Goal: Task Accomplishment & Management: Use online tool/utility

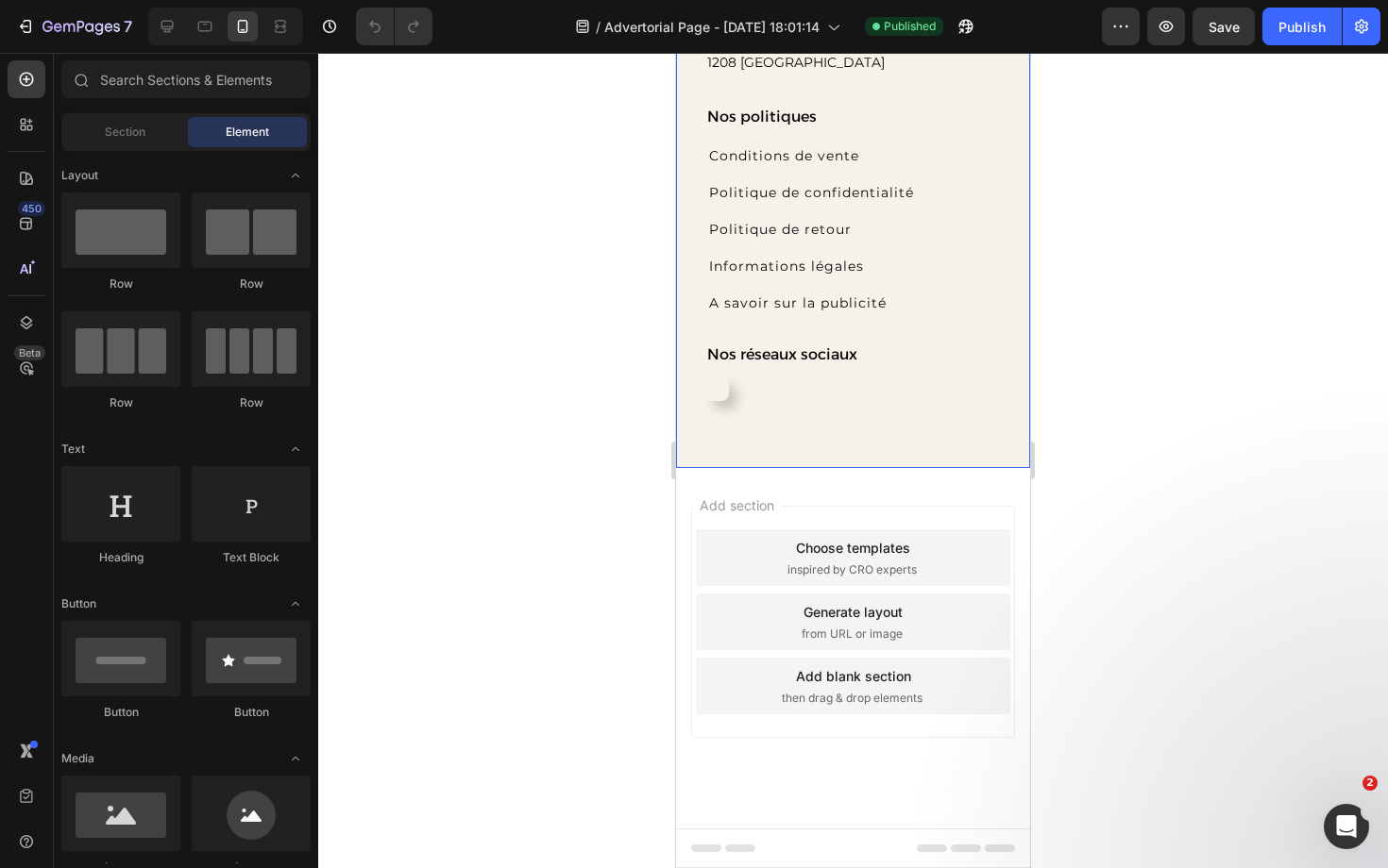
scroll to position [1320, 0]
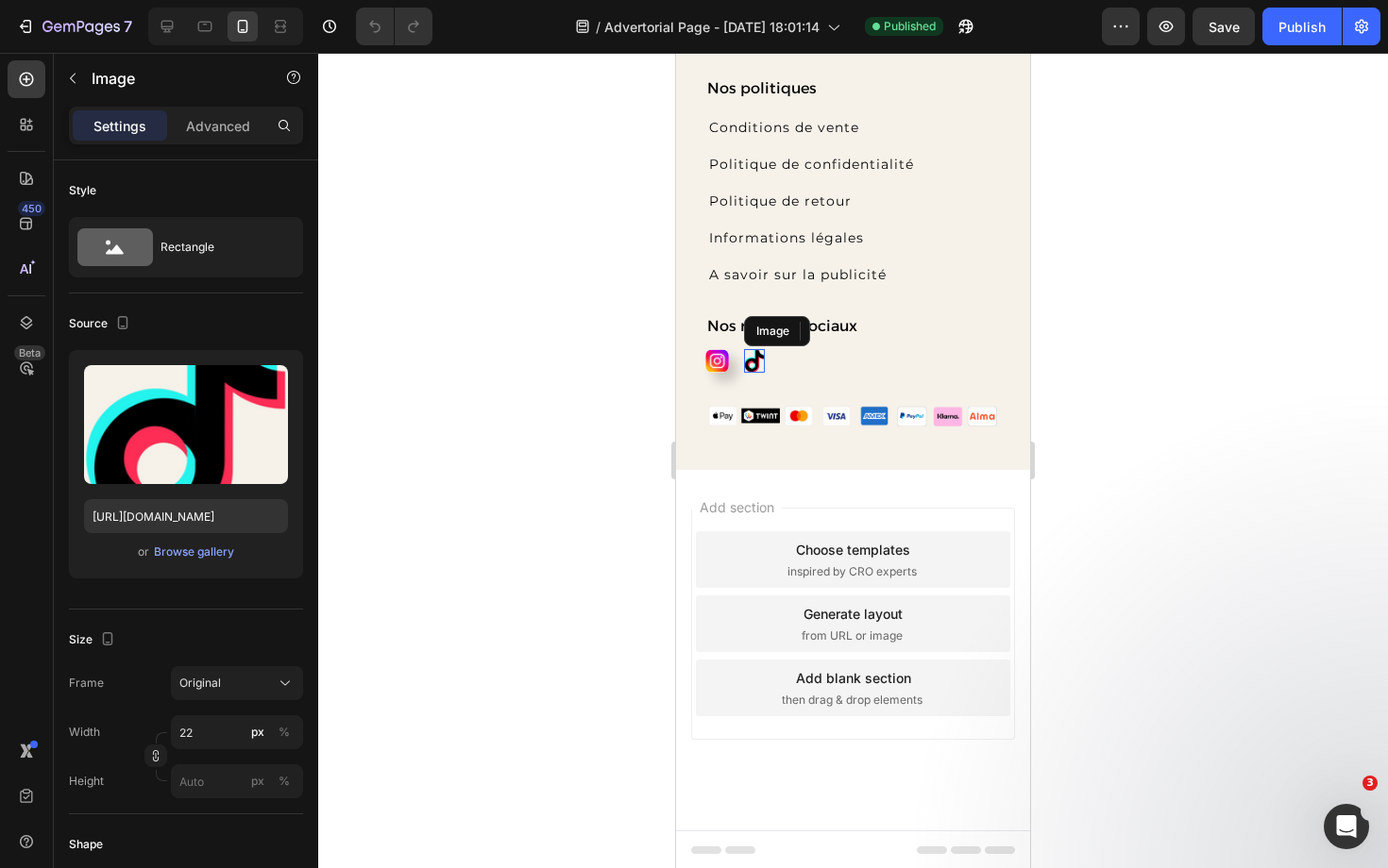
click at [755, 367] on img at bounding box center [753, 362] width 21 height 24
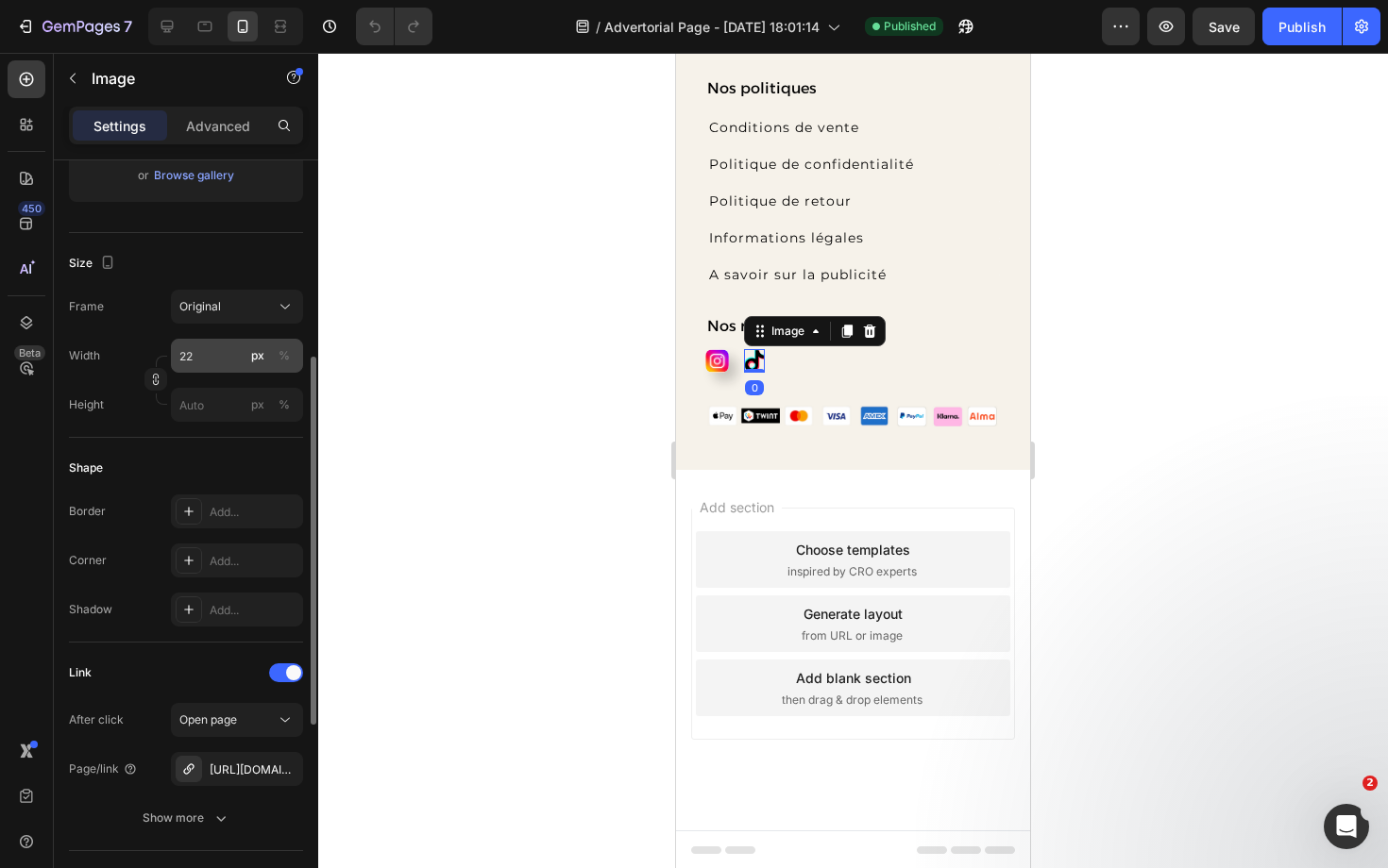
scroll to position [386, 0]
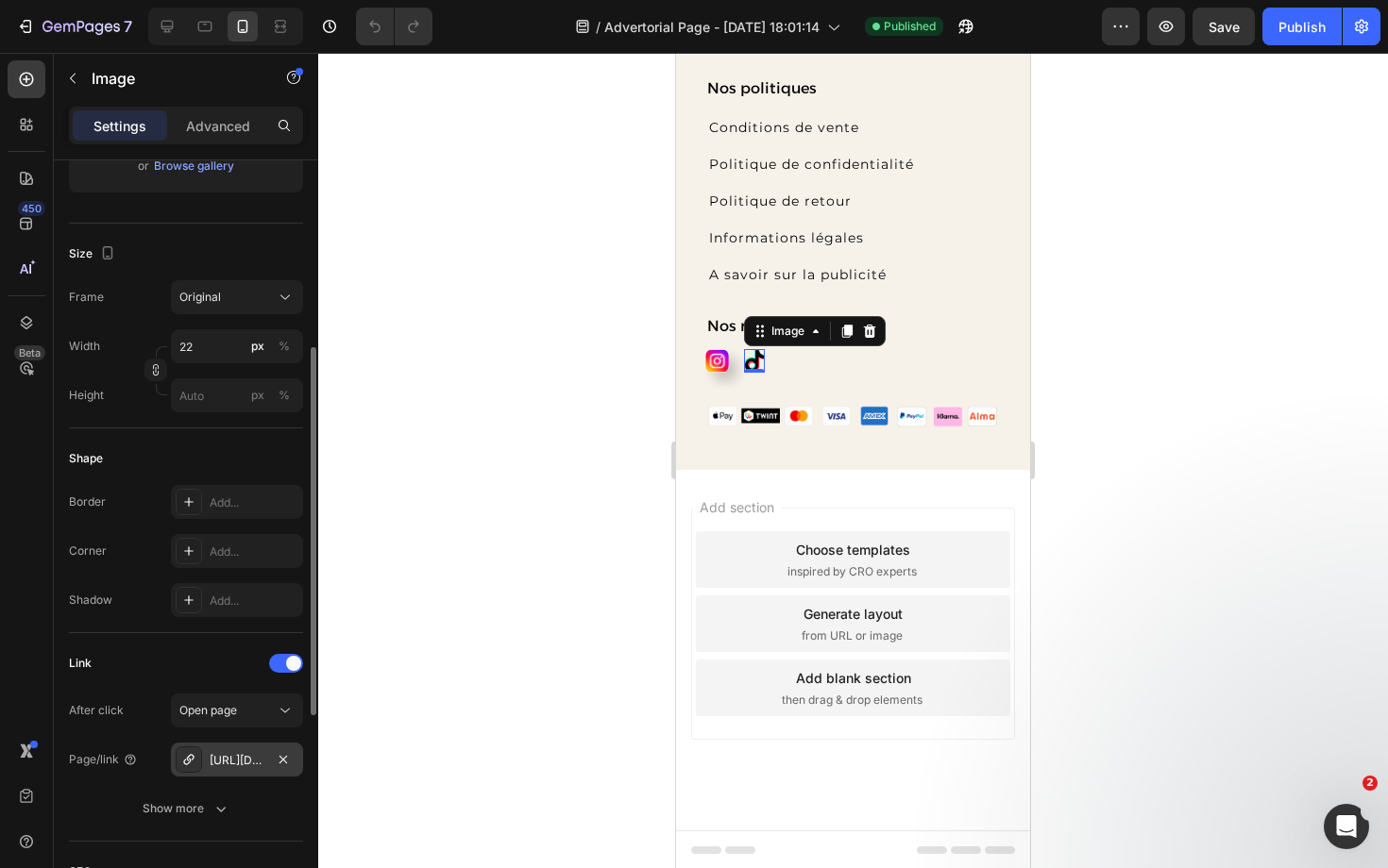
click at [262, 764] on div "https://www.instagram.com/naali_fr/" at bounding box center [237, 760] width 55 height 17
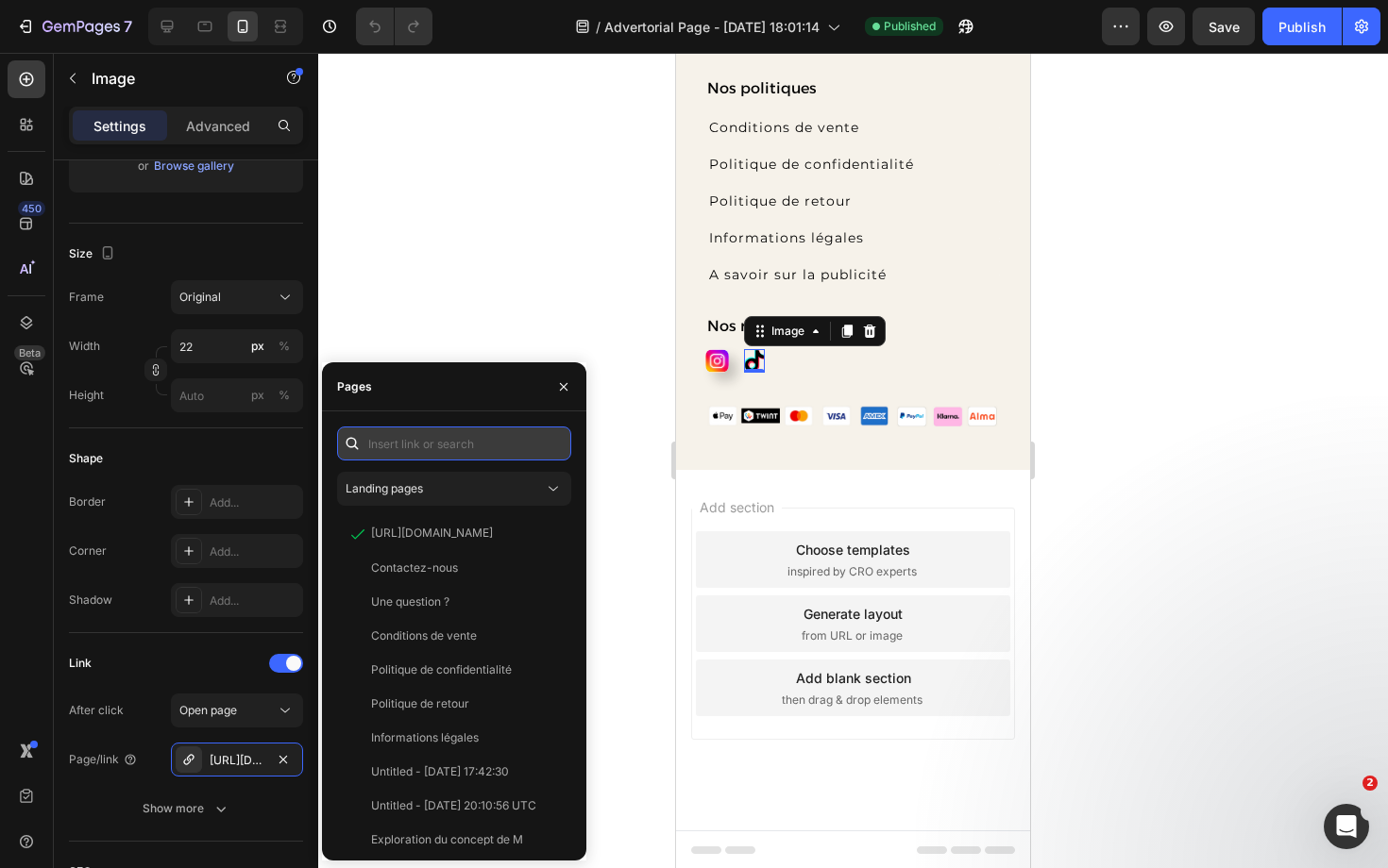
click at [449, 435] on input "text" at bounding box center [454, 443] width 234 height 34
paste input "https://www.tiktok.com/@sopuure"
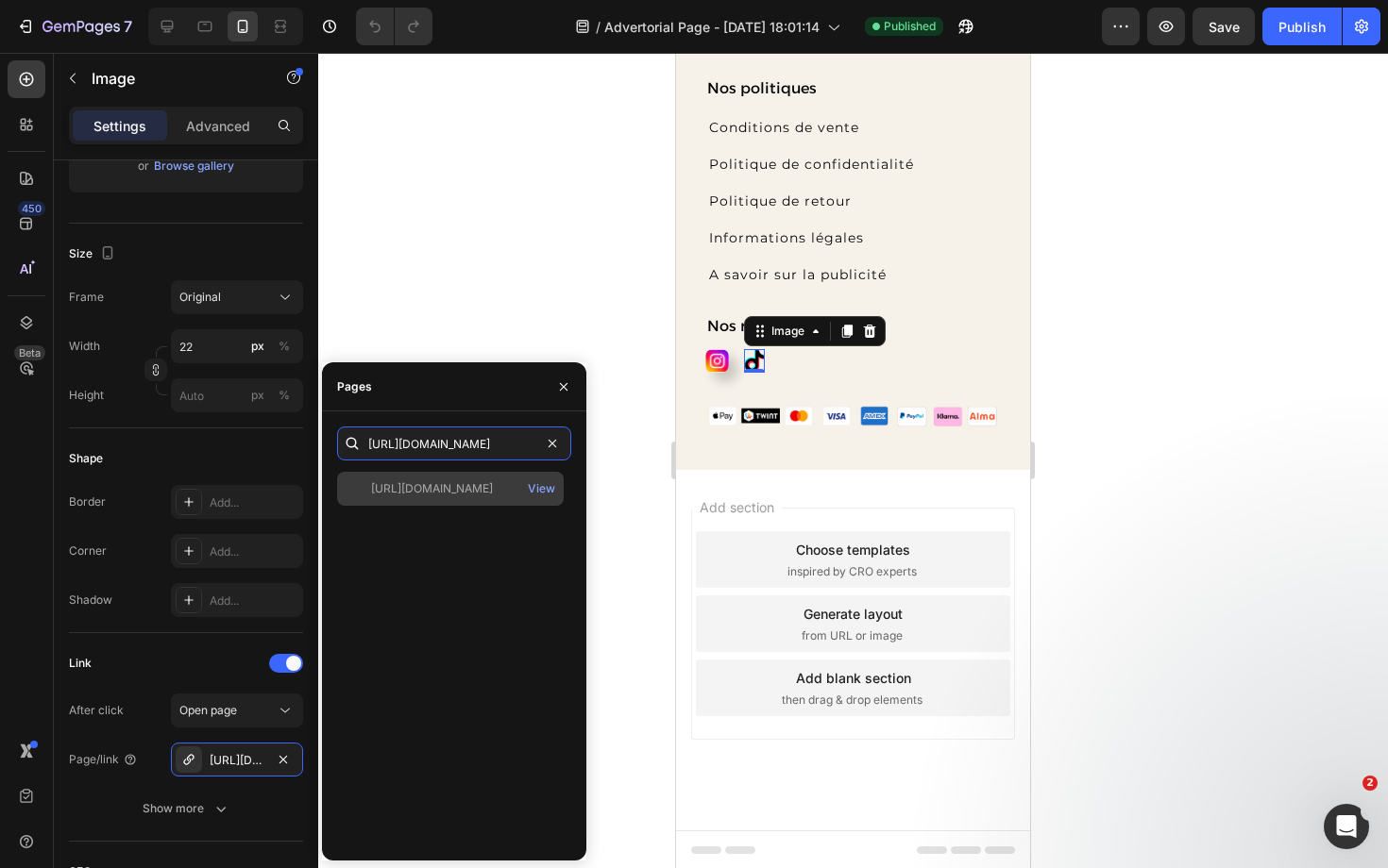
type input "https://www.tiktok.com/@sopuure"
click at [453, 487] on div "https://www.tiktok.com/@sopuure" at bounding box center [432, 488] width 122 height 17
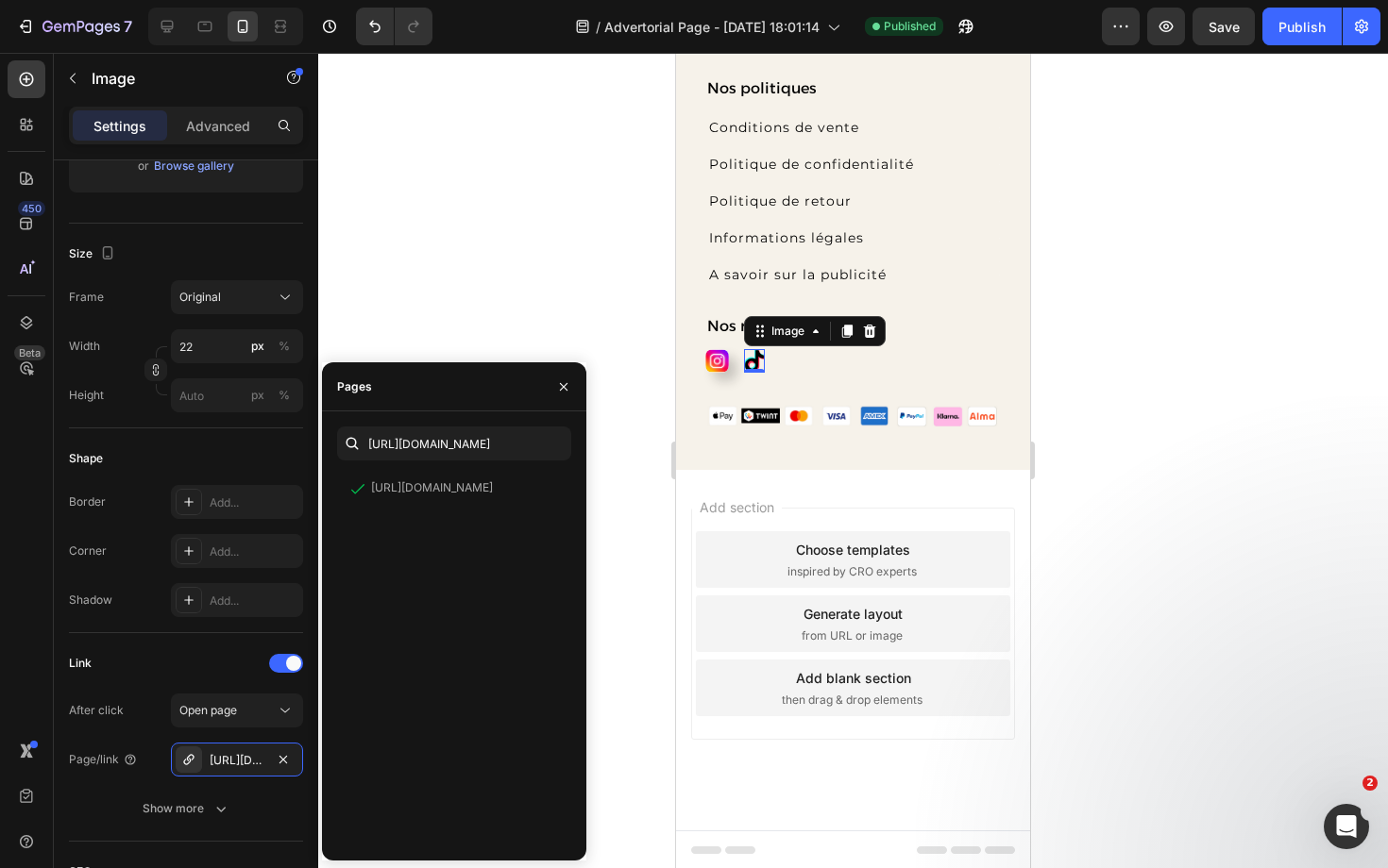
click at [691, 498] on div "Add section Choose templates inspired by CRO experts Generate layout from URL o…" at bounding box center [852, 650] width 354 height 361
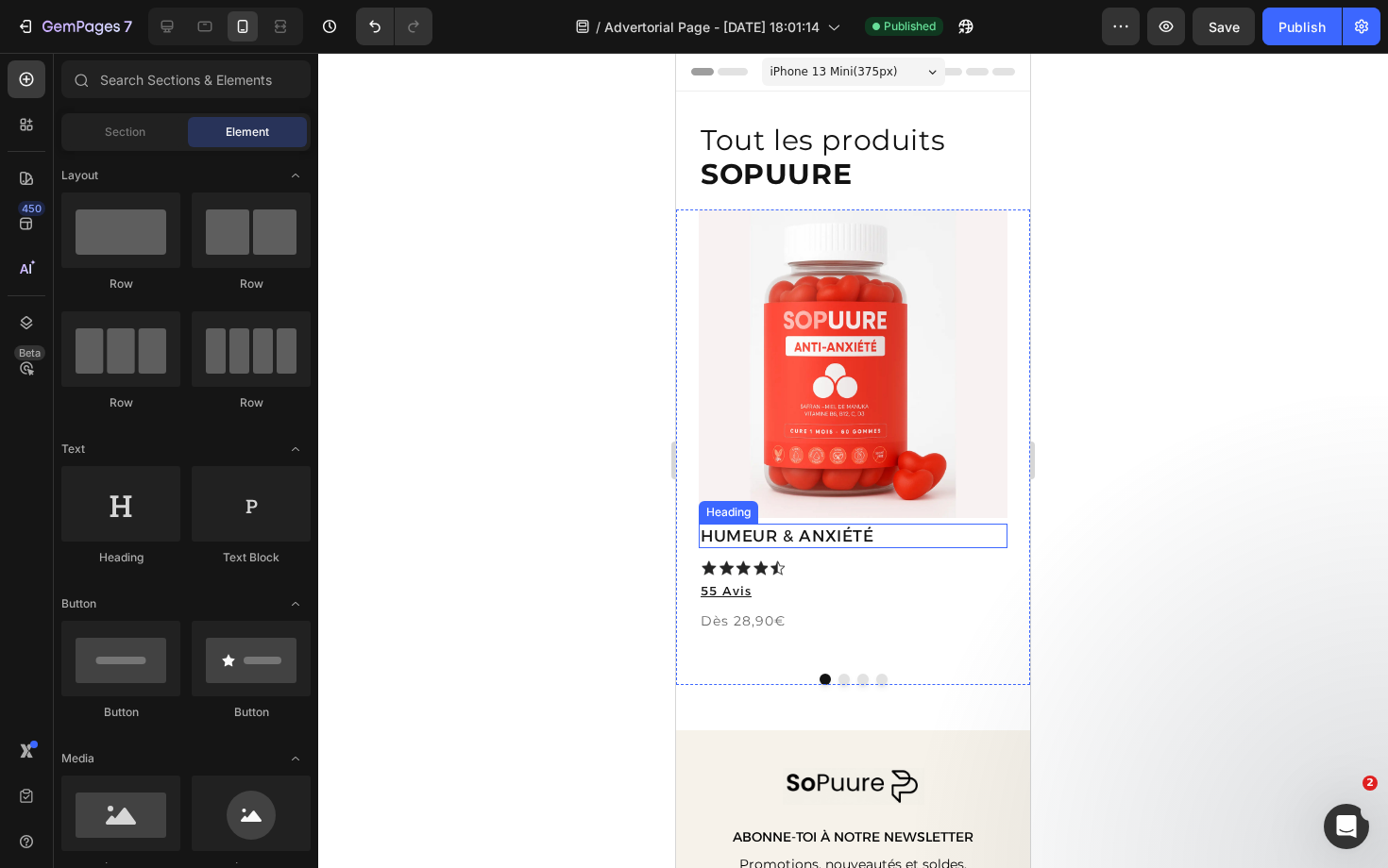
scroll to position [0, 0]
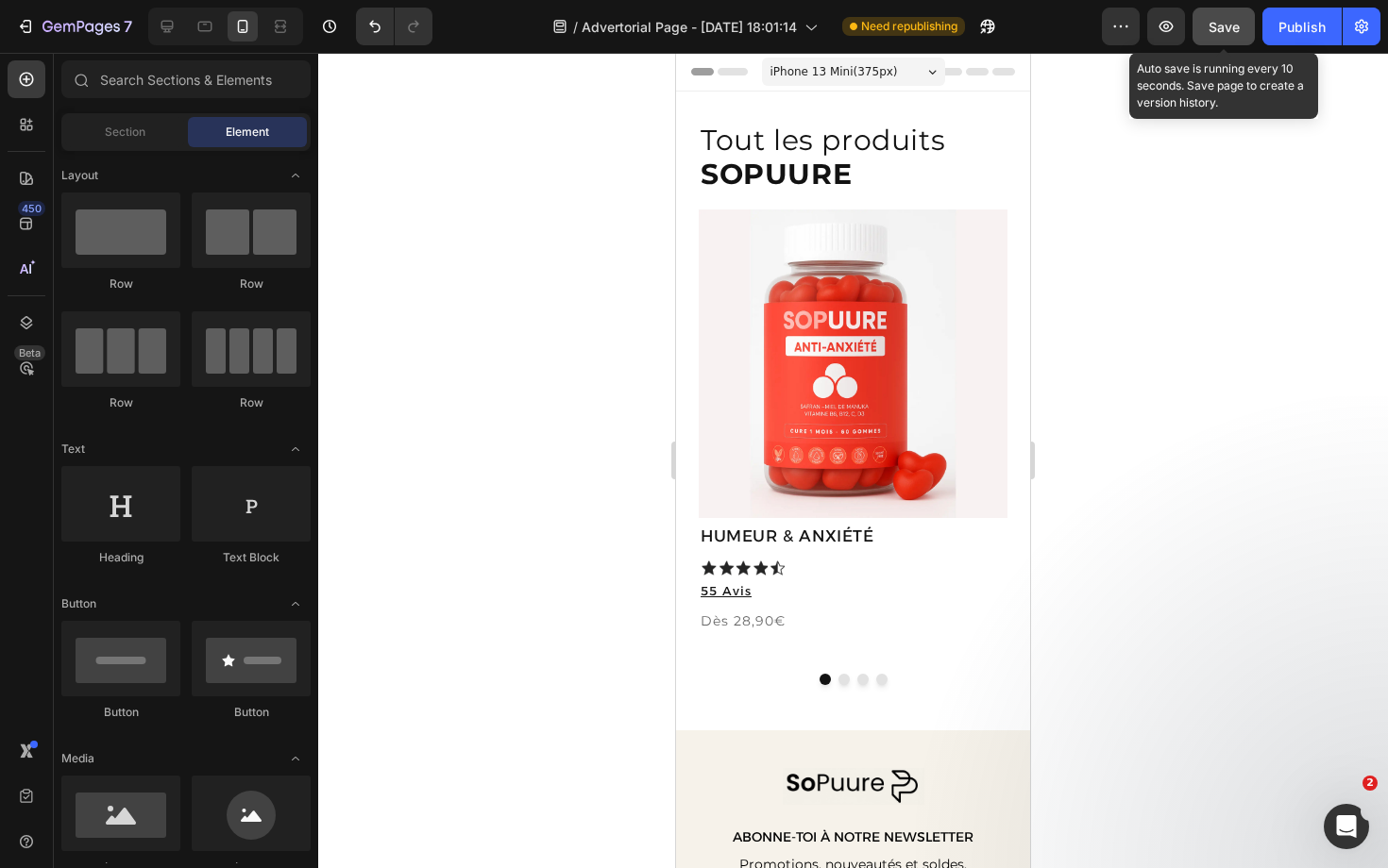
click at [1242, 33] on button "Save" at bounding box center [1223, 27] width 62 height 38
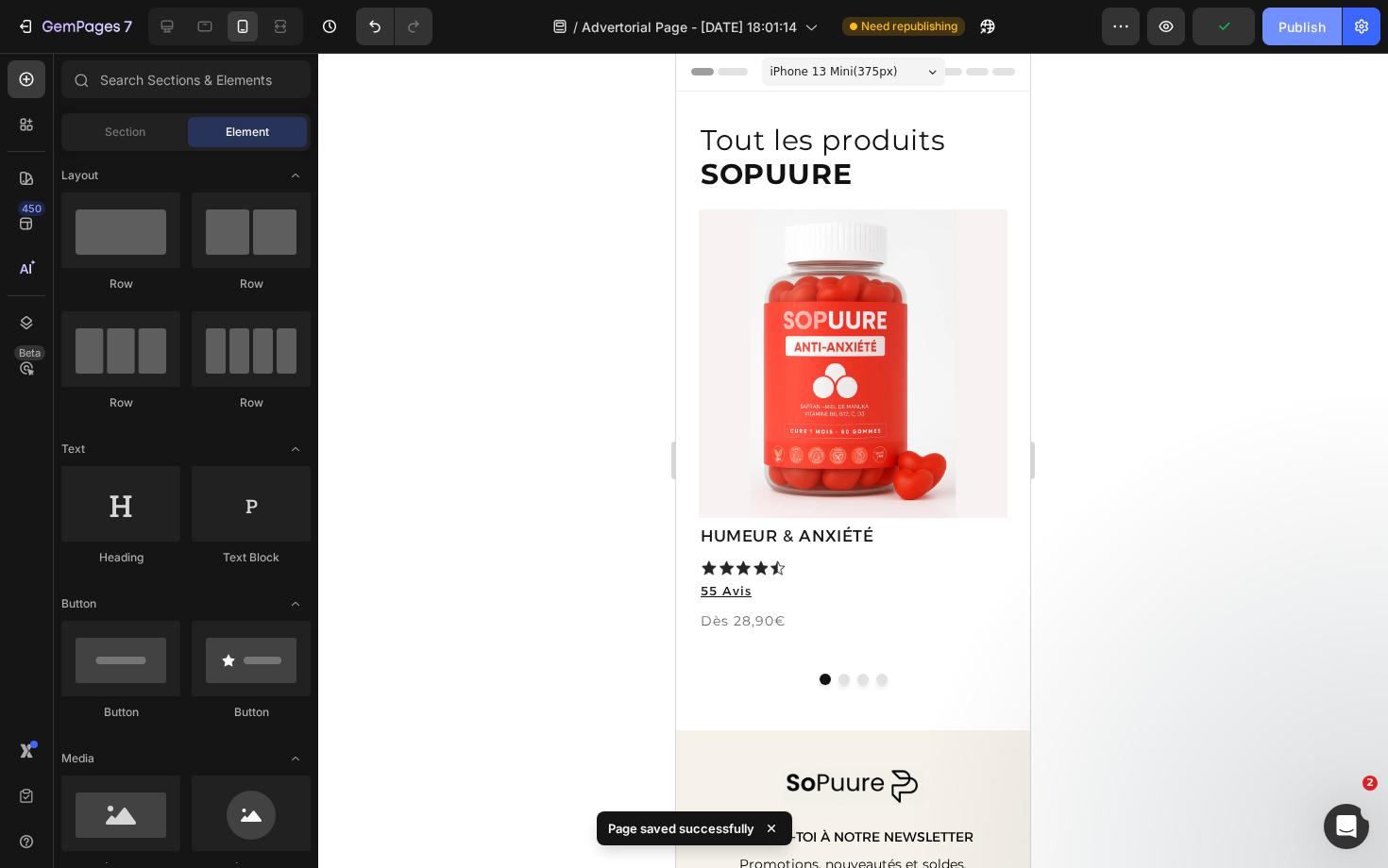
click at [1316, 21] on div "Publish" at bounding box center [1301, 27] width 47 height 20
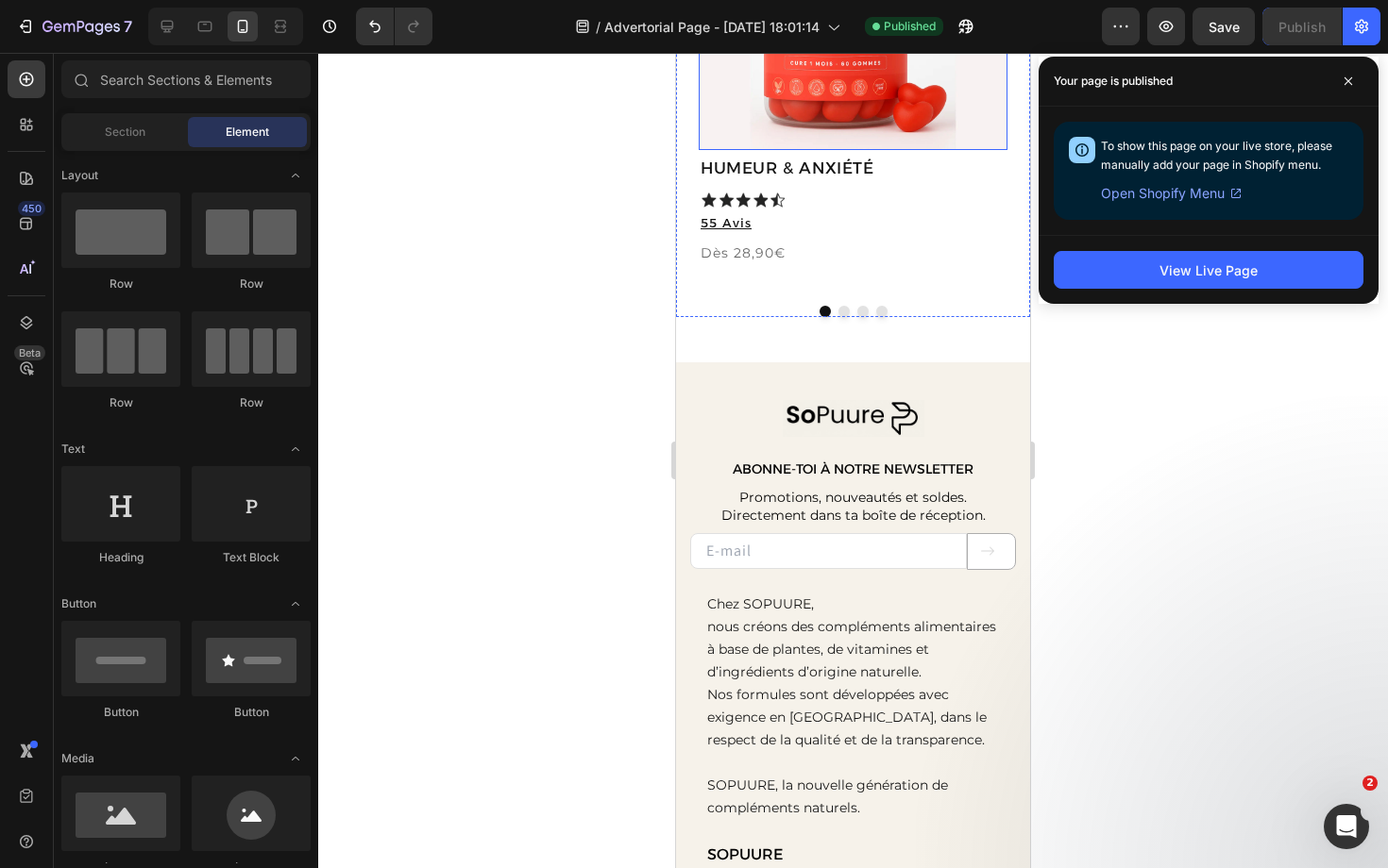
scroll to position [376, 0]
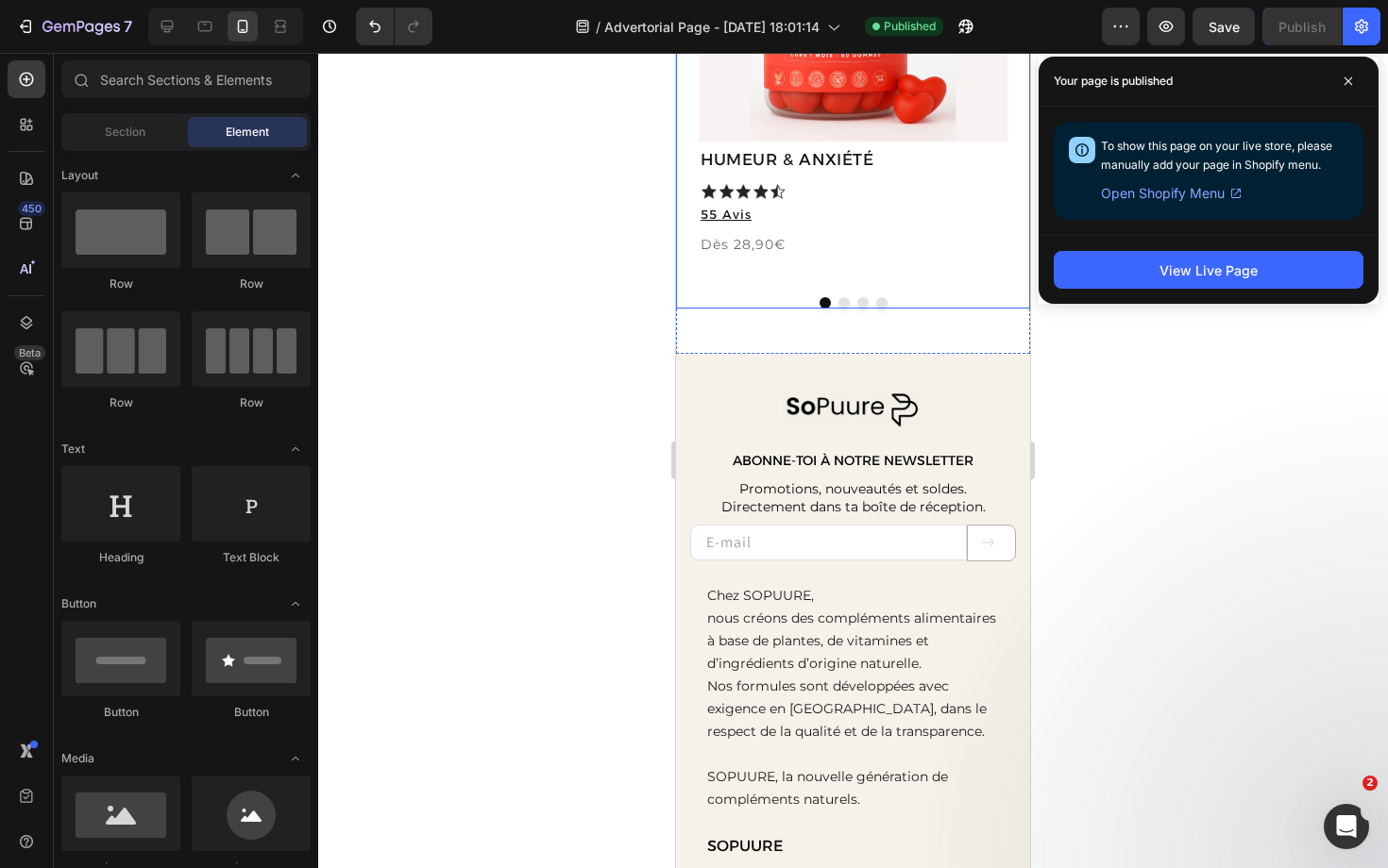
click at [730, 298] on div at bounding box center [852, 303] width 309 height 11
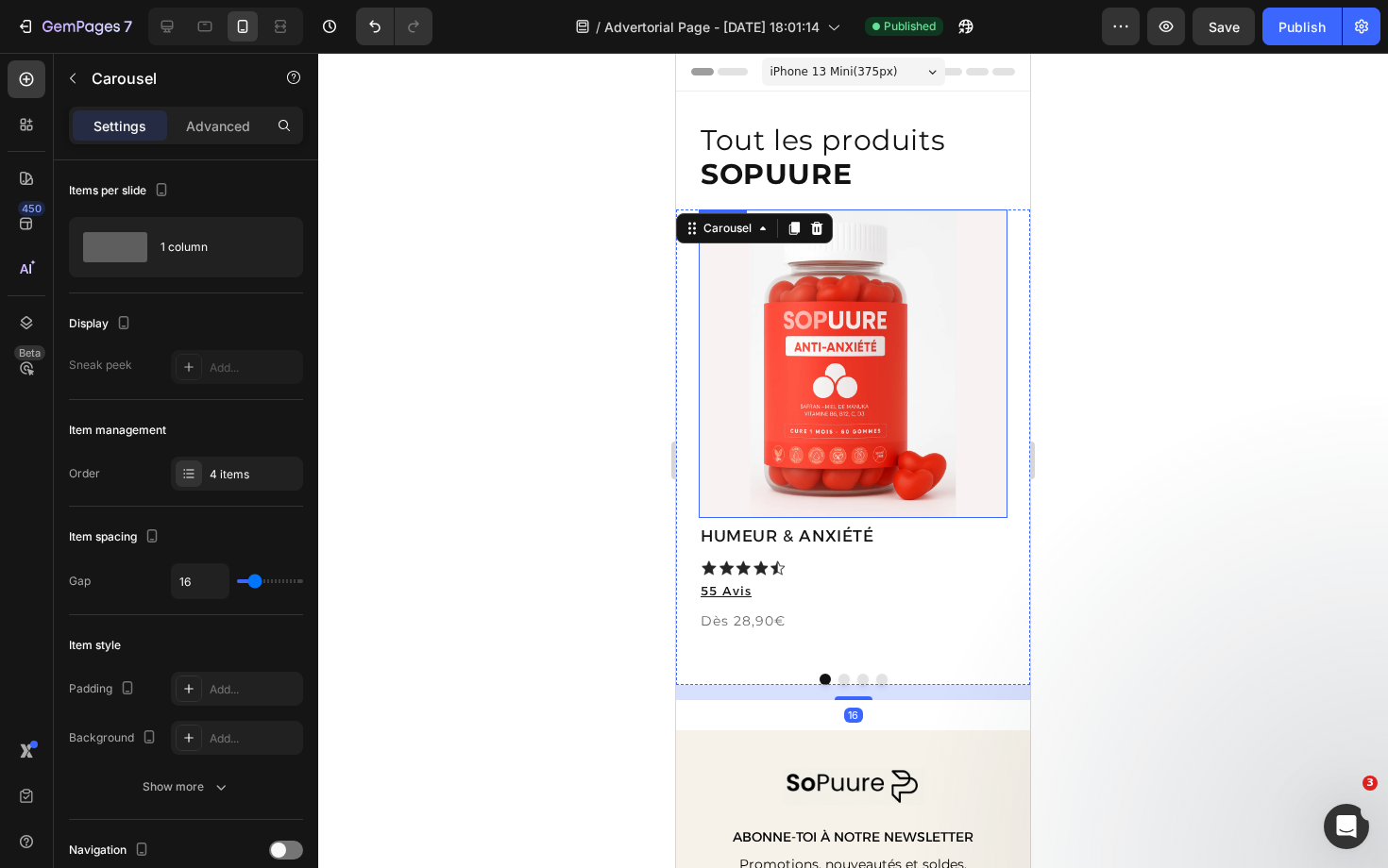
scroll to position [0, 0]
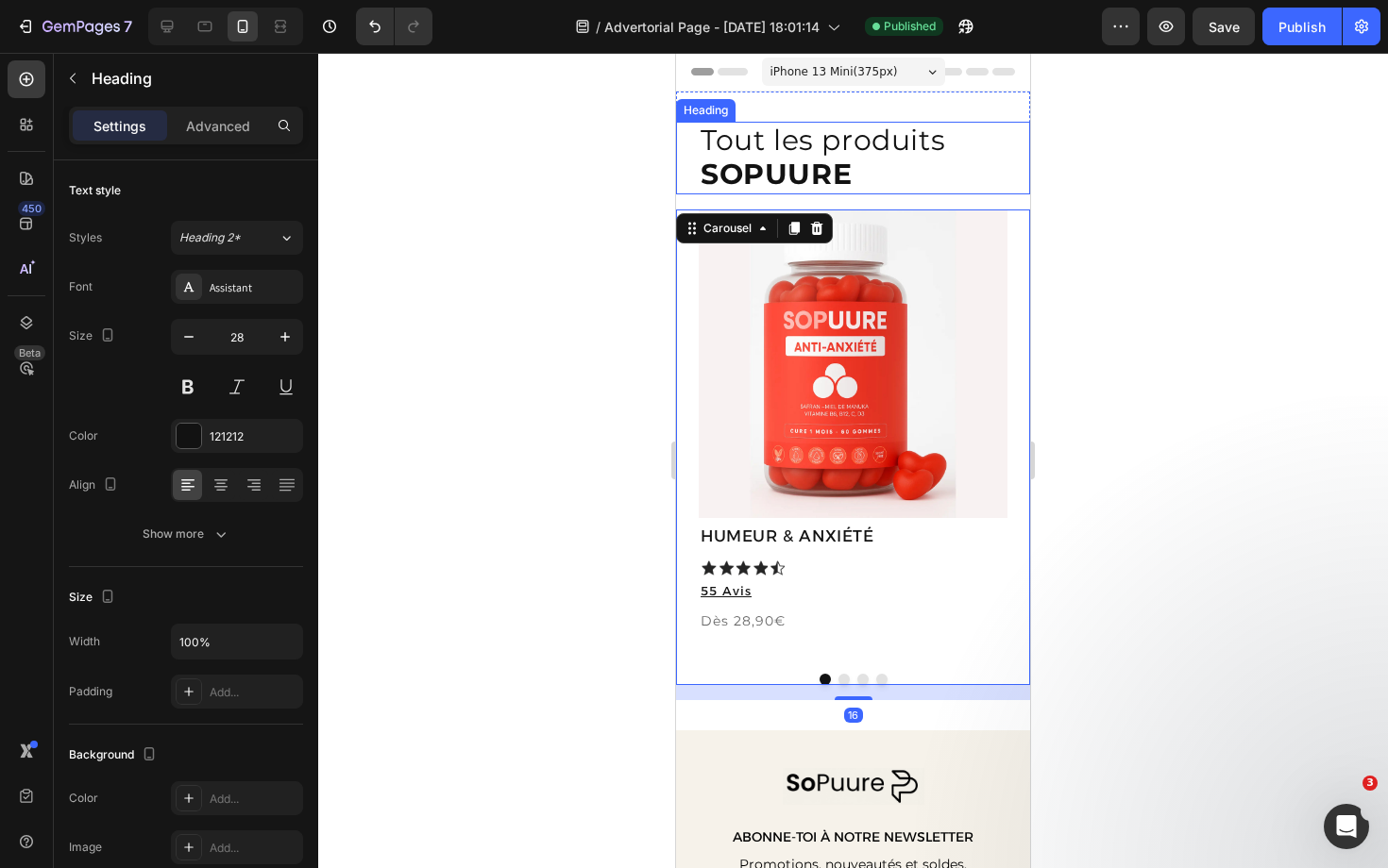
click at [994, 181] on h2 "Tout les produits SOPUURE" at bounding box center [864, 158] width 332 height 73
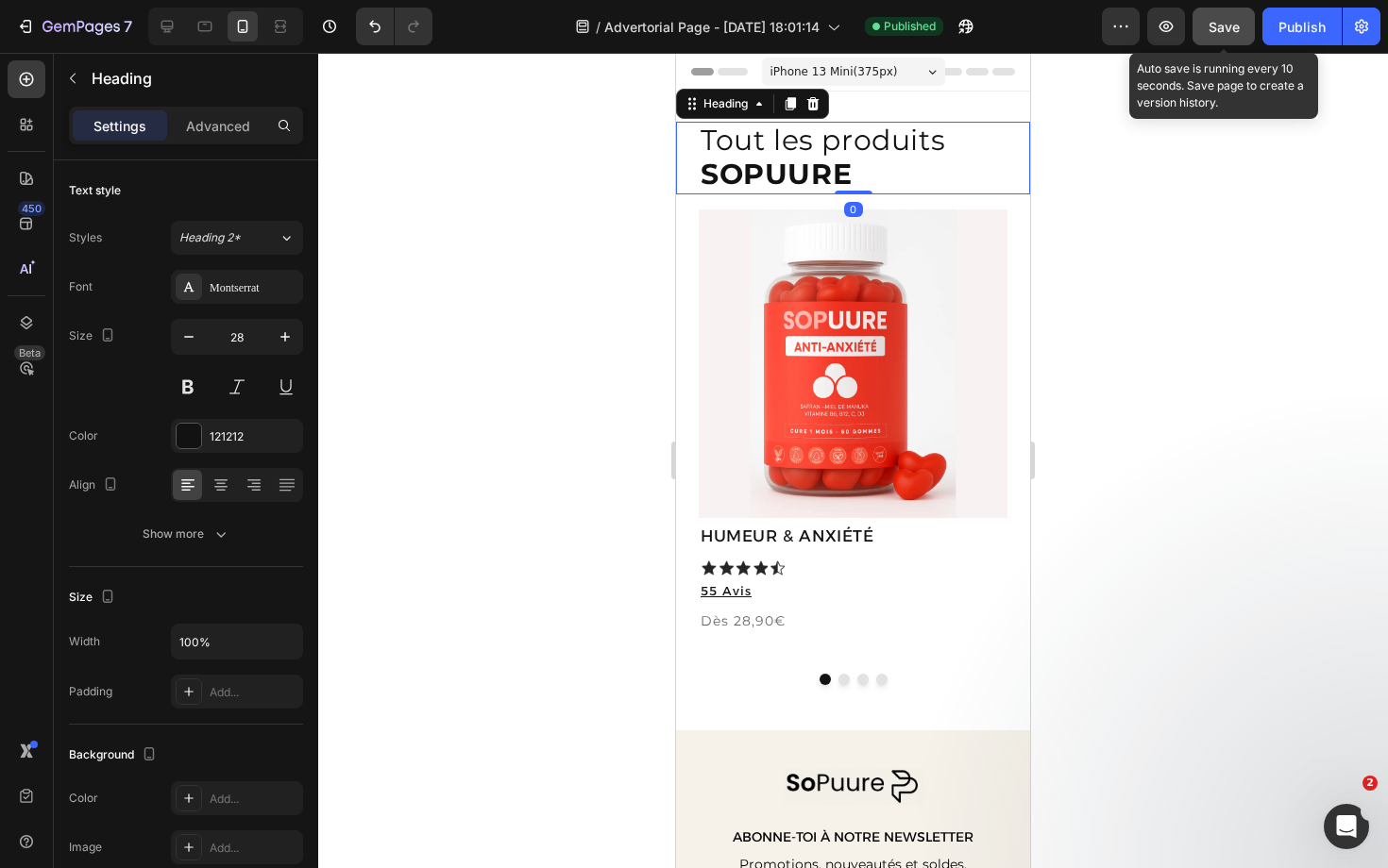
click at [1225, 37] on button "Save" at bounding box center [1223, 27] width 62 height 38
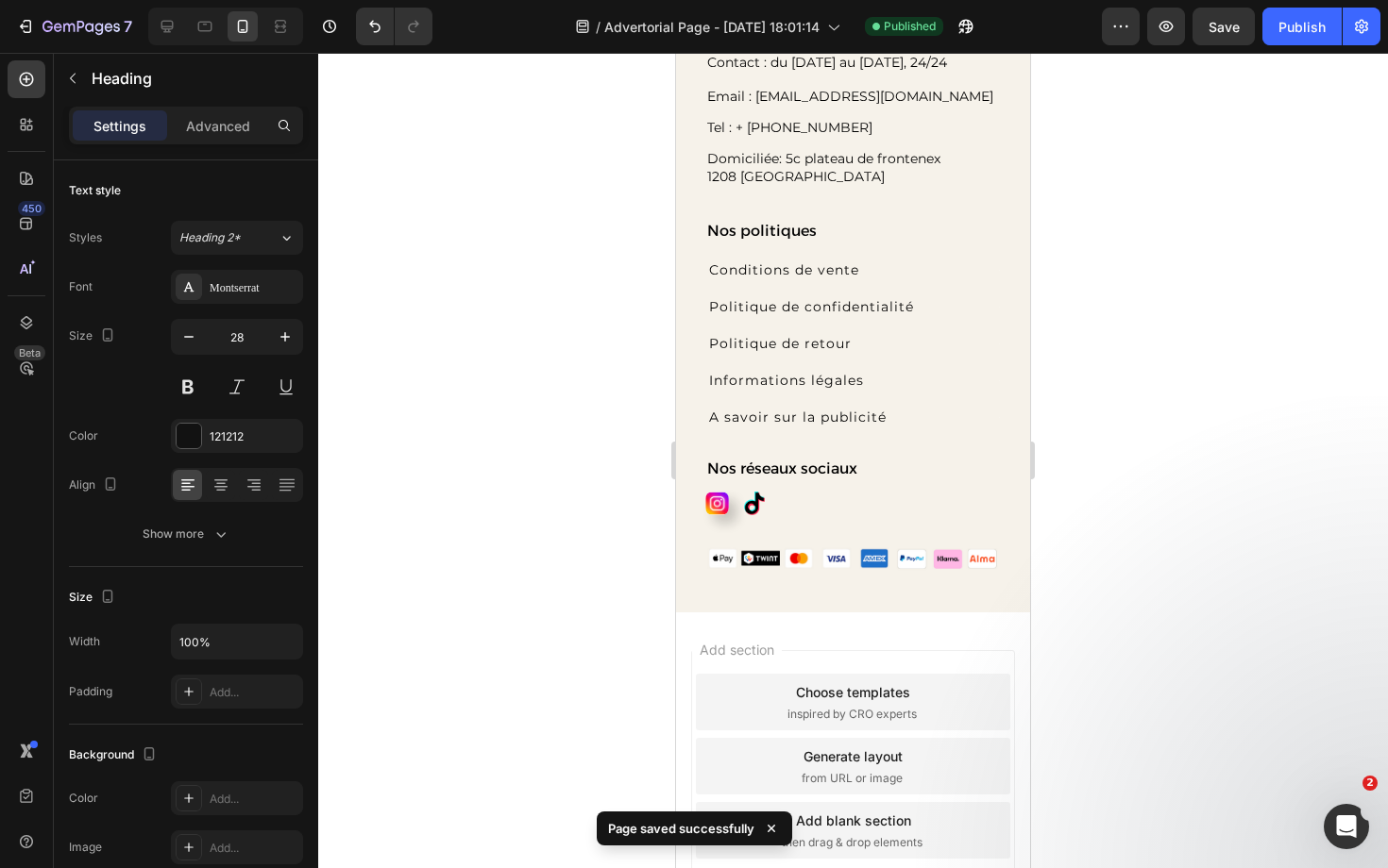
scroll to position [1300, 0]
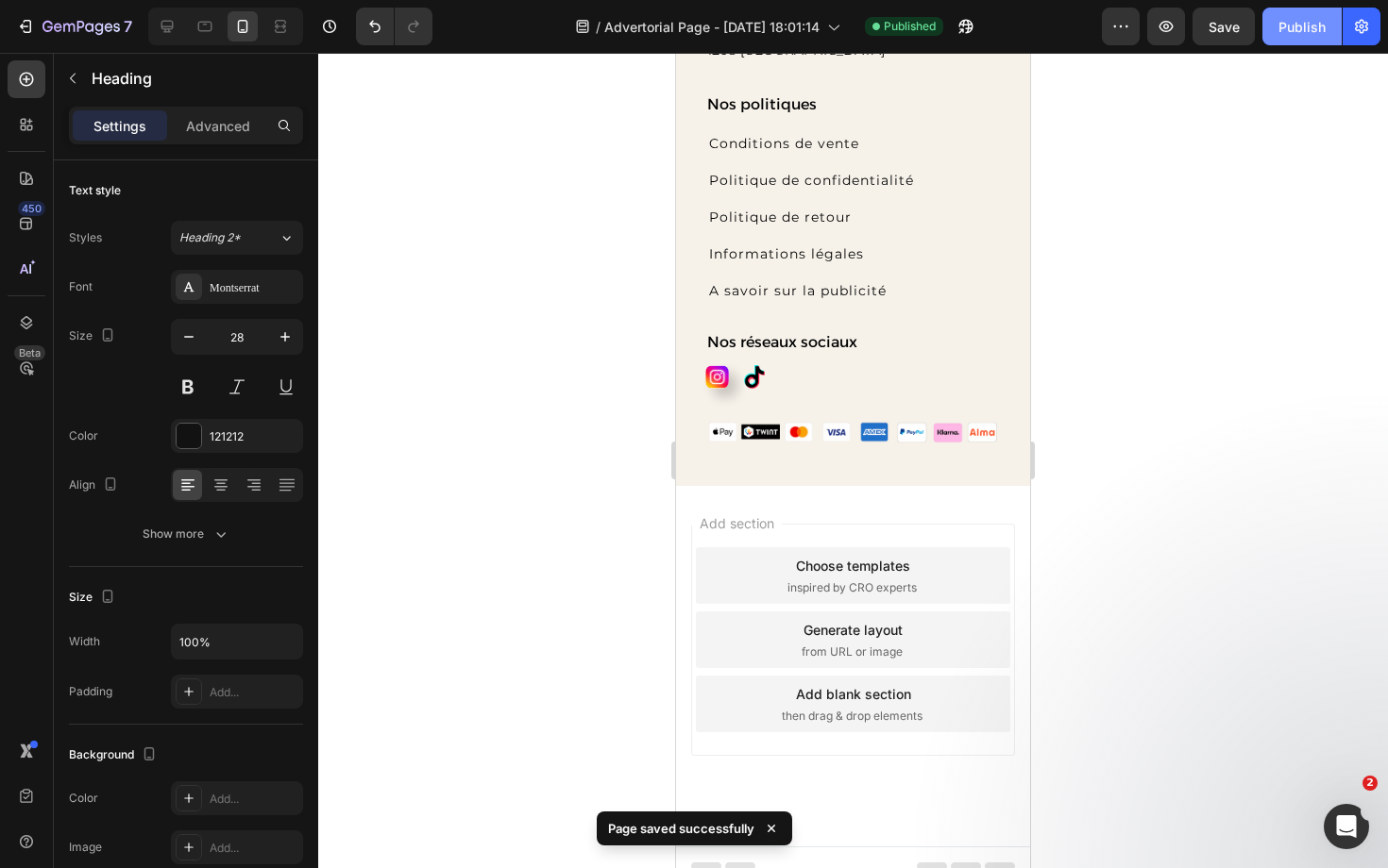
click at [1302, 17] on div "Publish" at bounding box center [1301, 27] width 47 height 20
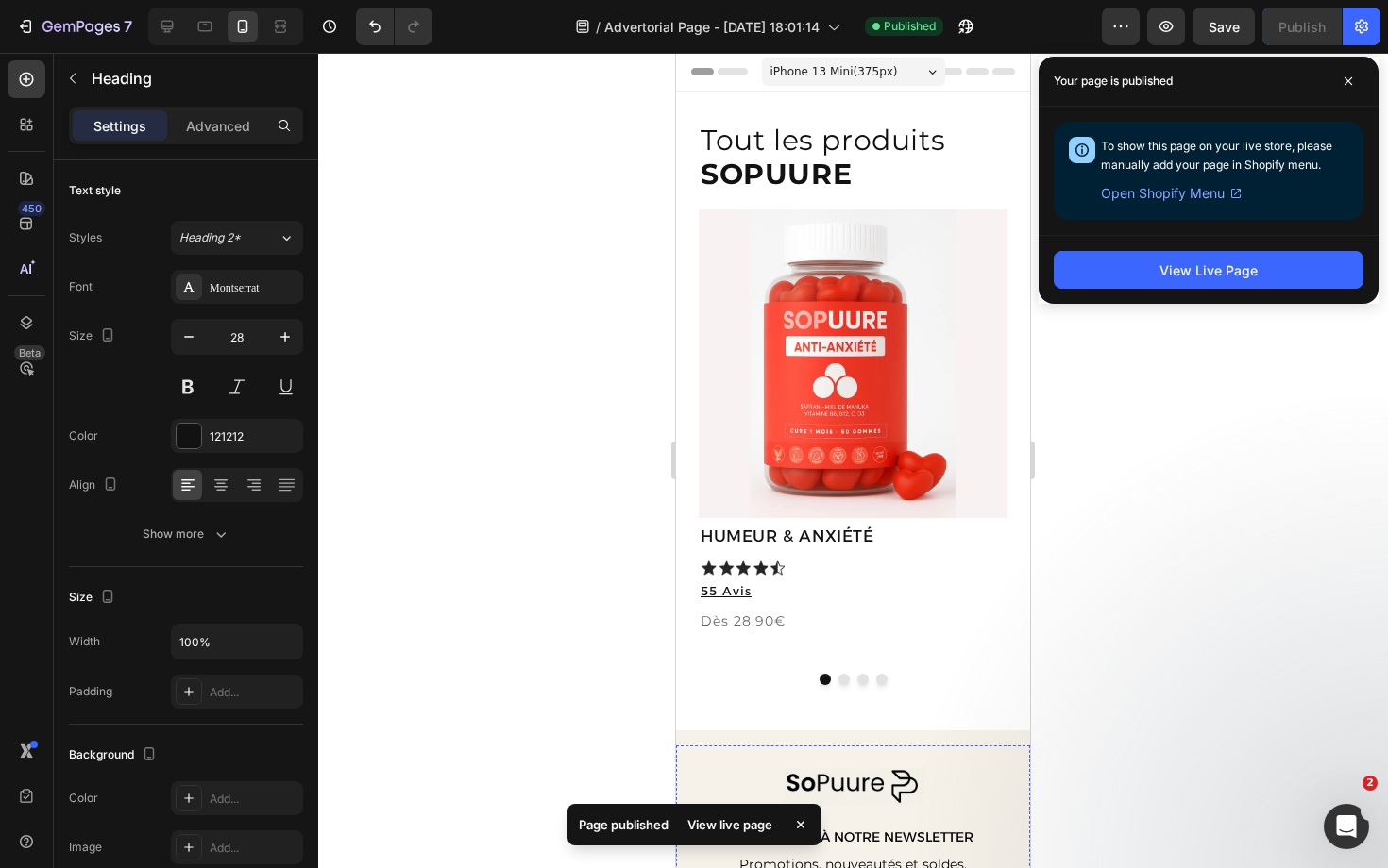
scroll to position [0, 0]
